Goal: Complete application form: Complete application form

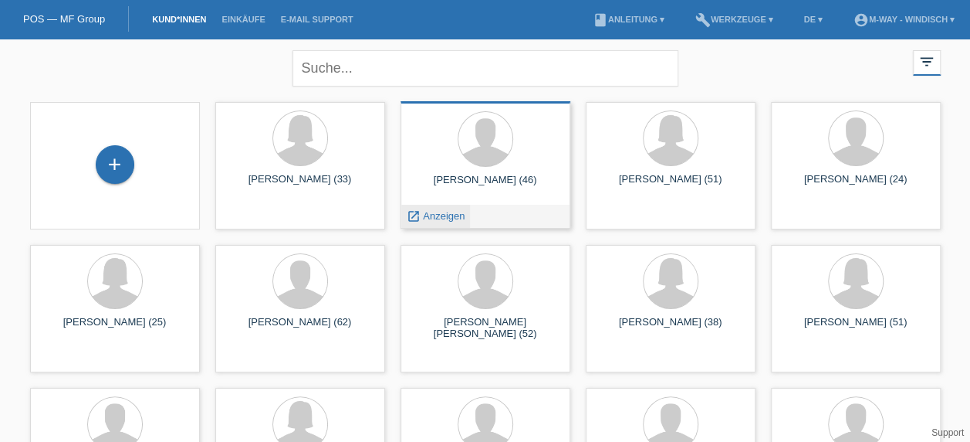
click at [439, 218] on span "Anzeigen" at bounding box center [444, 216] width 42 height 12
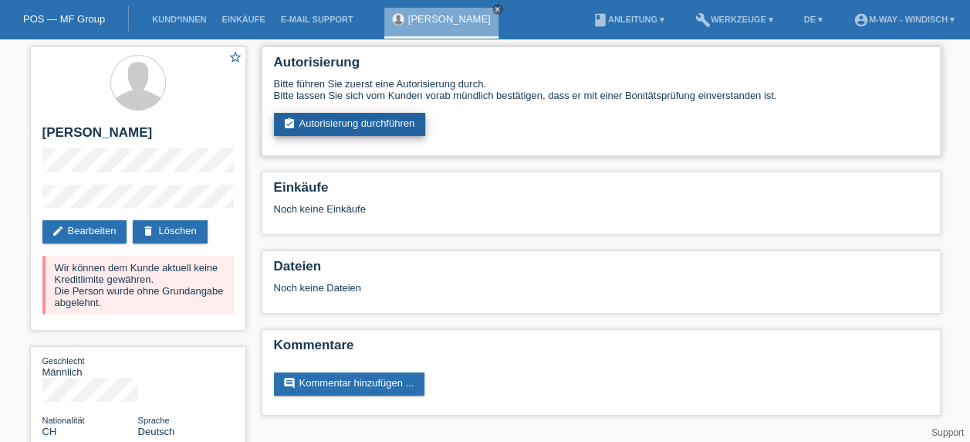
click at [379, 127] on link "assignment_turned_in Autorisierung durchführen" at bounding box center [350, 124] width 152 height 23
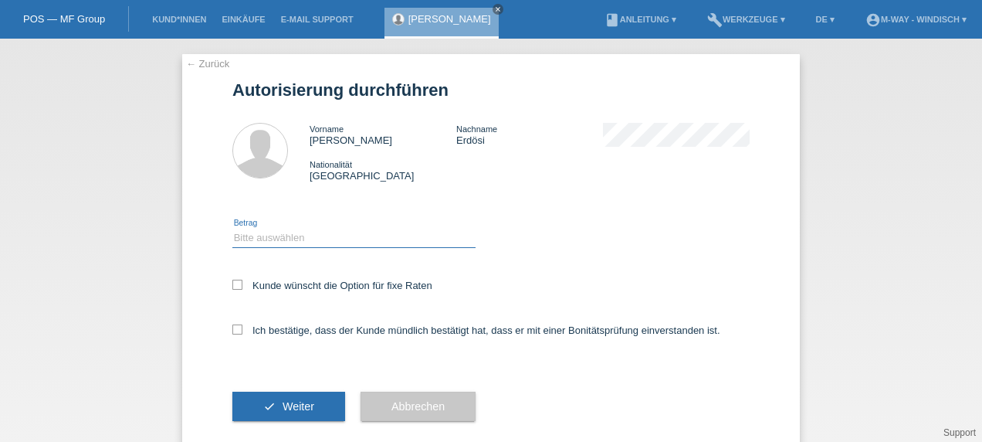
click at [292, 232] on select "Bitte auswählen CHF 1.00 - CHF 499.00 CHF 500.00 - CHF 1'999.00 CHF 2'000.00 - …" at bounding box center [353, 237] width 243 height 19
select select "3"
click at [232, 228] on select "Bitte auswählen CHF 1.00 - CHF 499.00 CHF 500.00 - CHF 1'999.00 CHF 2'000.00 - …" at bounding box center [353, 237] width 243 height 19
click at [232, 283] on icon at bounding box center [237, 284] width 10 height 10
click at [232, 283] on input "Kunde wünscht die Option für fixe Raten" at bounding box center [237, 284] width 10 height 10
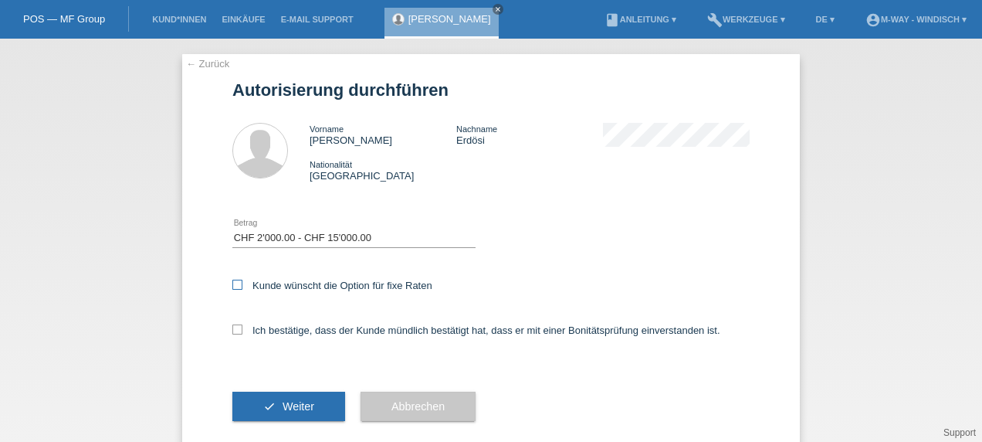
checkbox input "true"
click at [235, 332] on icon at bounding box center [237, 329] width 10 height 10
click at [235, 332] on input "Ich bestätige, dass der Kunde mündlich bestätigt hat, dass er mit einer Bonität…" at bounding box center [237, 329] width 10 height 10
checkbox input "true"
click at [310, 403] on button "check Weiter" at bounding box center [288, 405] width 113 height 29
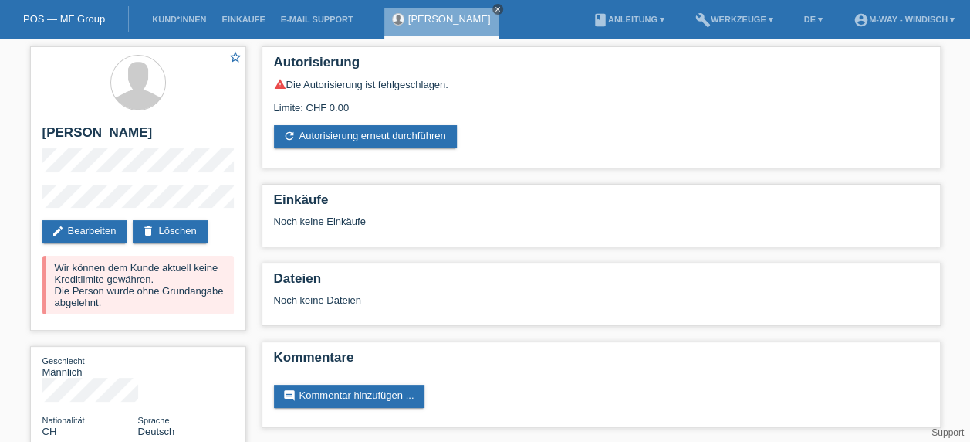
click at [494, 8] on icon "close" at bounding box center [498, 9] width 8 height 8
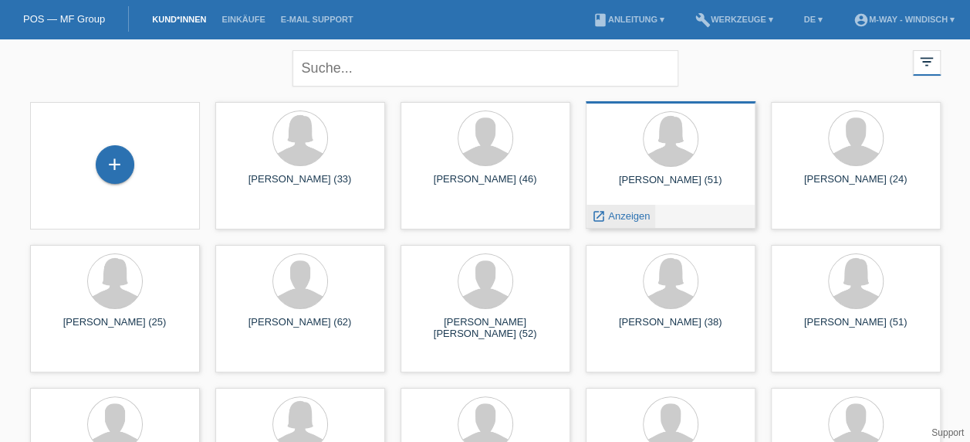
click at [641, 215] on span "Anzeigen" at bounding box center [629, 216] width 42 height 12
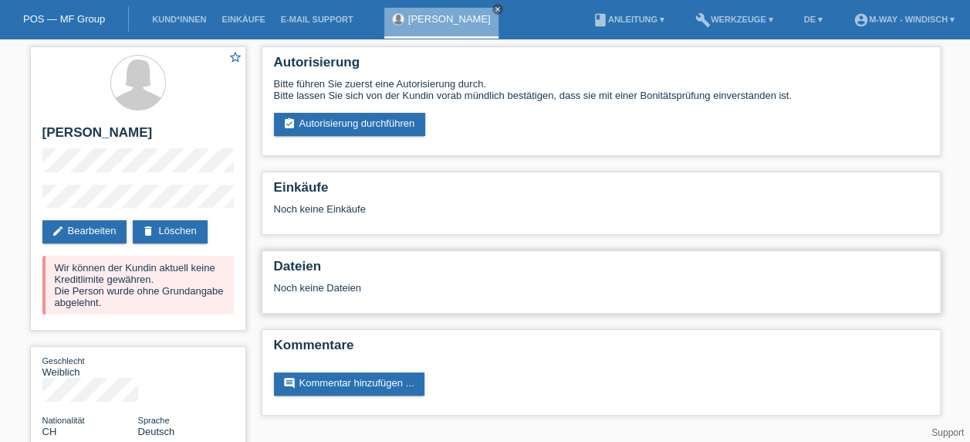
scroll to position [2, 0]
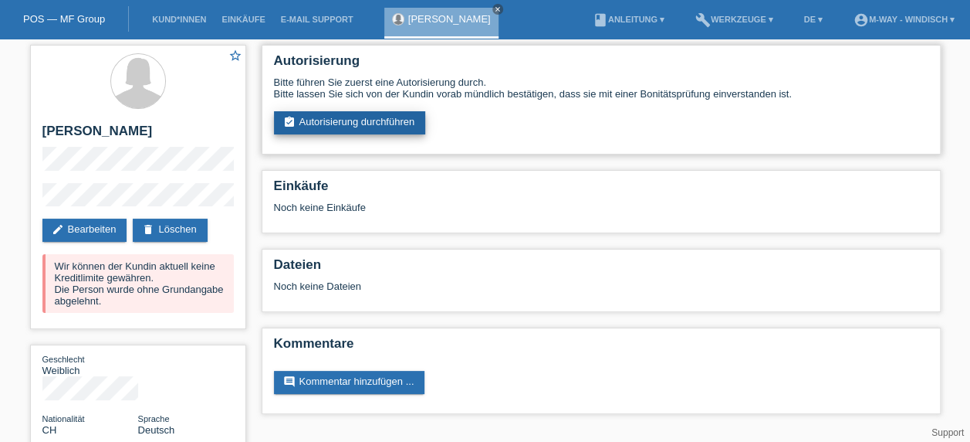
click at [361, 132] on link "assignment_turned_in Autorisierung durchführen" at bounding box center [350, 122] width 152 height 23
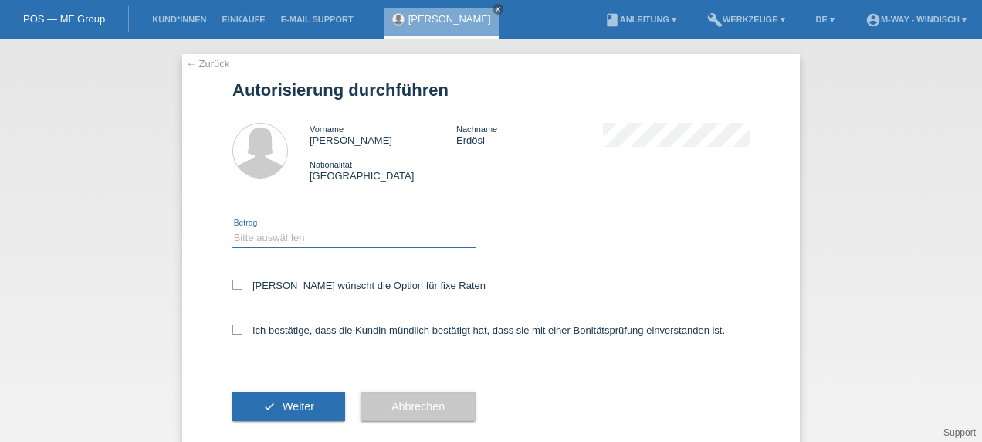
click at [286, 239] on select "Bitte auswählen CHF 1.00 - CHF 499.00 CHF 500.00 - CHF 1'999.00 CHF 2'000.00 - …" at bounding box center [353, 237] width 243 height 19
select select "3"
click at [232, 228] on select "Bitte auswählen CHF 1.00 - CHF 499.00 CHF 500.00 - CHF 1'999.00 CHF 2'000.00 - …" at bounding box center [353, 237] width 243 height 19
click at [235, 285] on icon at bounding box center [237, 284] width 10 height 10
click at [235, 285] on input "[PERSON_NAME] wünscht die Option für fixe Raten" at bounding box center [237, 284] width 10 height 10
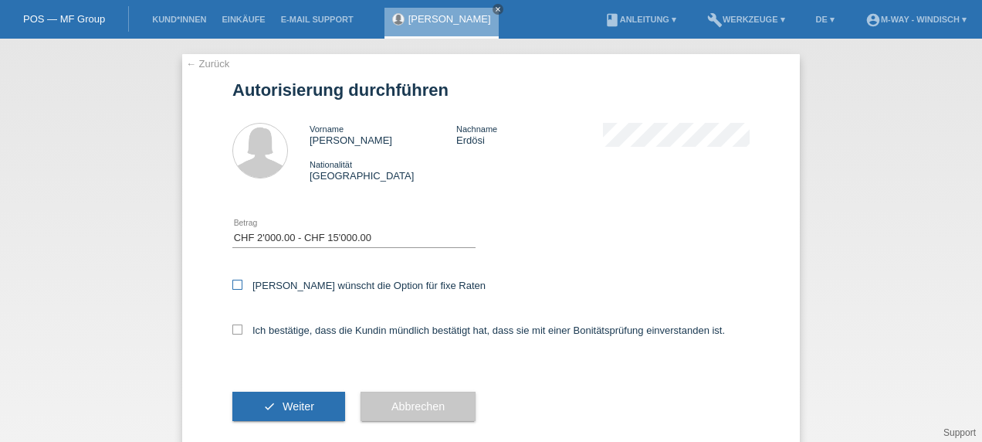
checkbox input "true"
click at [232, 327] on icon at bounding box center [237, 329] width 10 height 10
click at [232, 327] on input "Ich bestätige, dass die Kundin mündlich bestätigt hat, dass sie mit einer Bonit…" at bounding box center [237, 329] width 10 height 10
checkbox input "true"
click at [258, 412] on button "check Weiter" at bounding box center [288, 405] width 113 height 29
